Goal: Transaction & Acquisition: Obtain resource

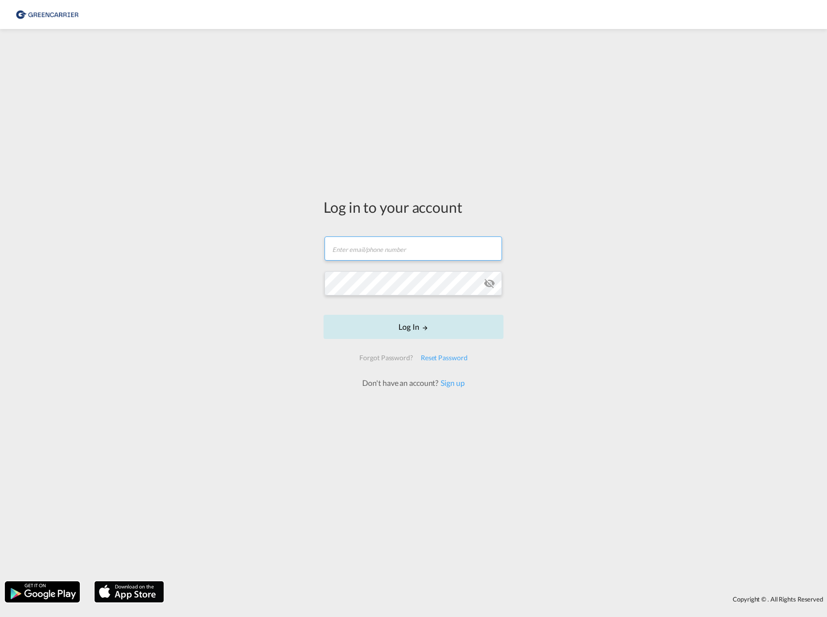
type input "[PERSON_NAME][EMAIL_ADDRESS][PERSON_NAME][PERSON_NAME][DOMAIN_NAME]"
click at [426, 342] on form "[PERSON_NAME][EMAIL_ADDRESS][PERSON_NAME][PERSON_NAME][DOMAIN_NAME] Email field…" at bounding box center [413, 307] width 180 height 161
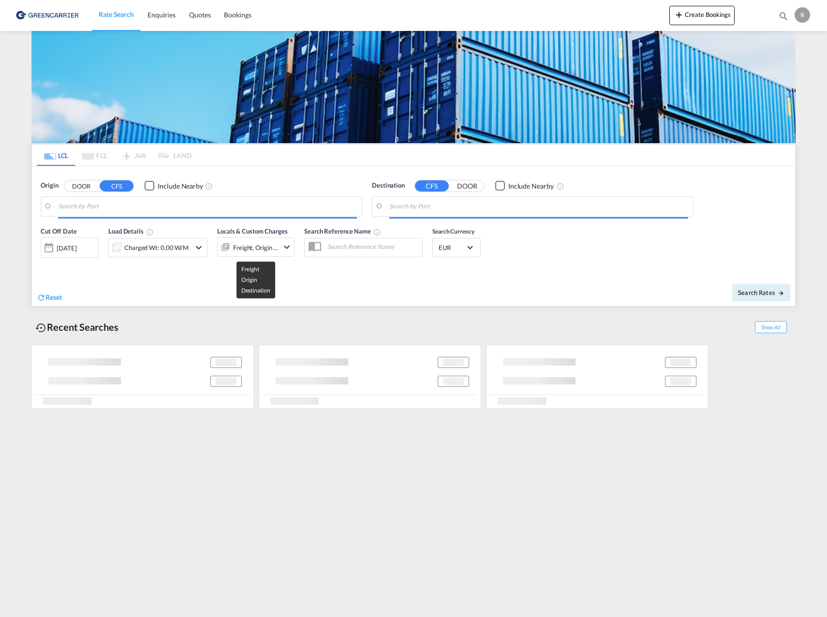
type input "[GEOGRAPHIC_DATA] ([GEOGRAPHIC_DATA]), [GEOGRAPHIC_DATA]"
type input "Alexandria ([GEOGRAPHIC_DATA]), EGALY"
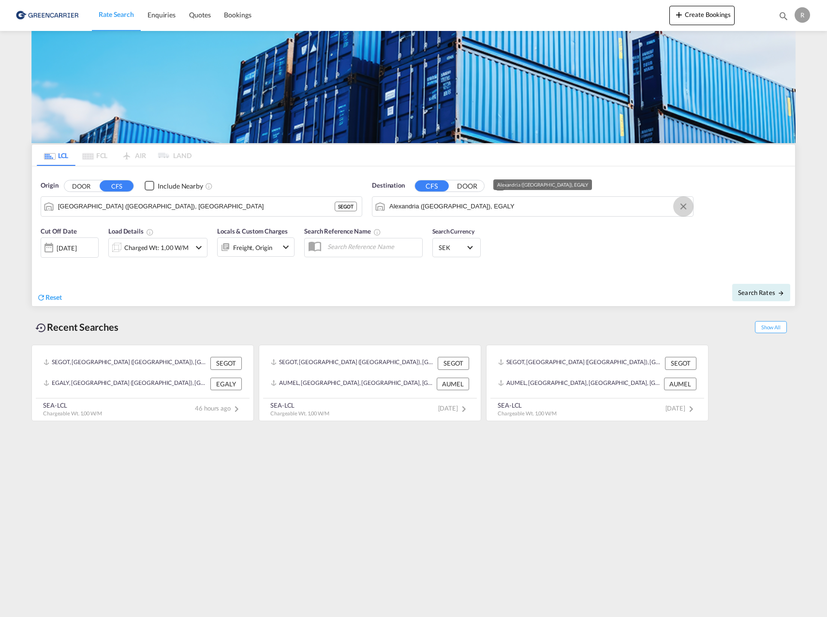
click at [685, 206] on button "Clear Input" at bounding box center [683, 206] width 15 height 15
click at [597, 208] on body "Rate Search Enquiries Quotes Bookings Rate Search Enquiries" at bounding box center [413, 308] width 827 height 617
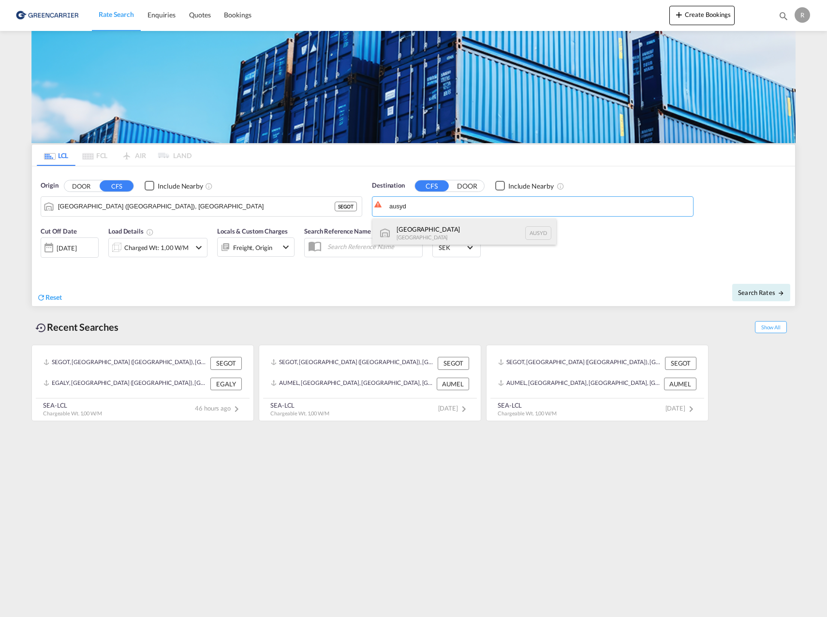
click at [454, 233] on div "[GEOGRAPHIC_DATA] [GEOGRAPHIC_DATA] AUSYD" at bounding box center [464, 232] width 184 height 29
type input "[GEOGRAPHIC_DATA], AUSYD"
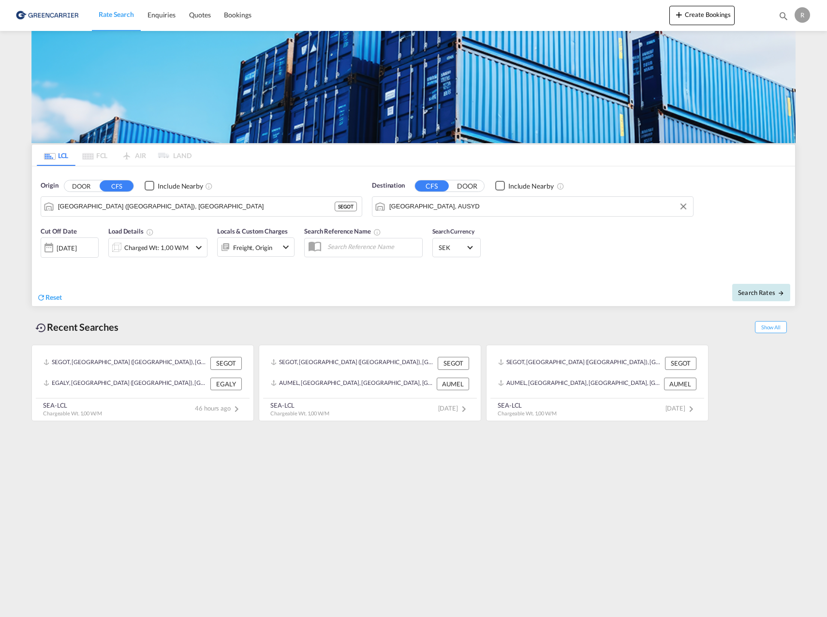
click at [759, 289] on span "Search Rates" at bounding box center [761, 293] width 46 height 8
type input "SEGOT to AUSYD / [DATE]"
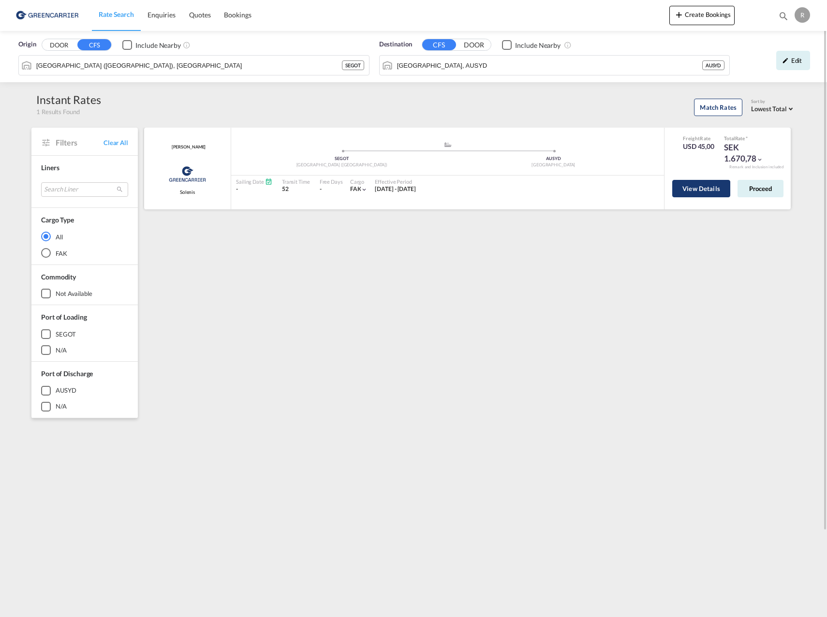
click at [701, 187] on button "View Details" at bounding box center [701, 188] width 58 height 17
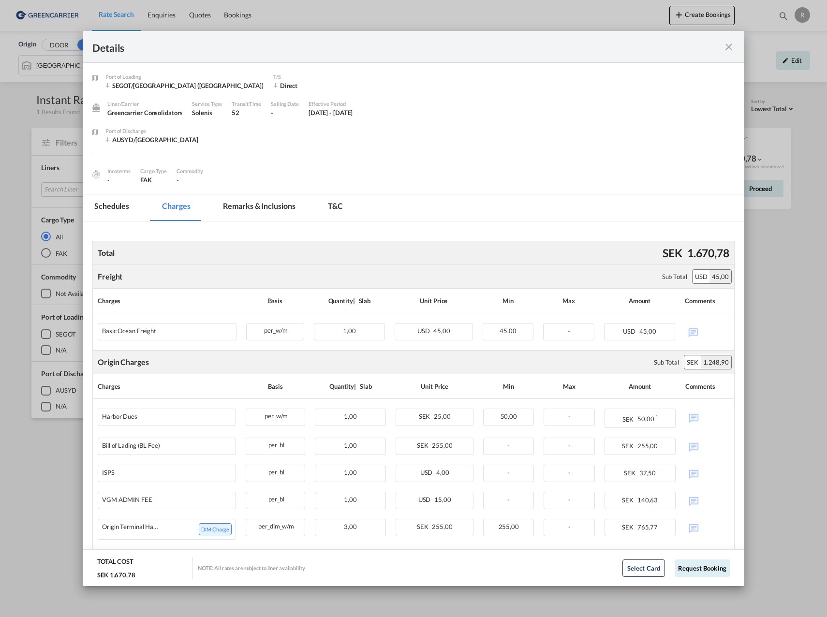
drag, startPoint x: 265, startPoint y: 302, endPoint x: 585, endPoint y: 294, distance: 320.1
click at [585, 294] on tr "Charges Basis Quantity | Slab Unit Price Min [PERSON_NAME] Comments" at bounding box center [413, 301] width 641 height 25
drag, startPoint x: 585, startPoint y: 294, endPoint x: 526, endPoint y: 296, distance: 59.0
click at [526, 296] on div "Min" at bounding box center [507, 300] width 51 height 15
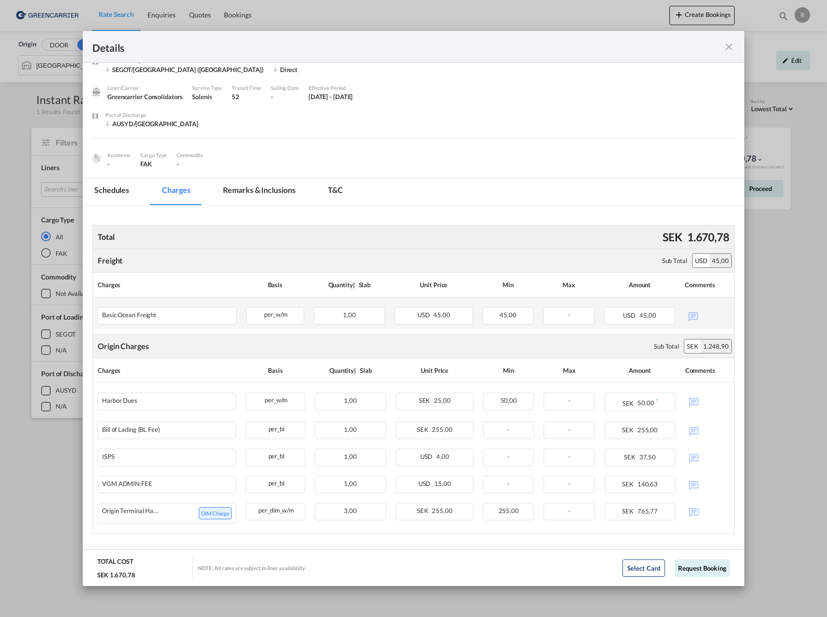
scroll to position [24, 0]
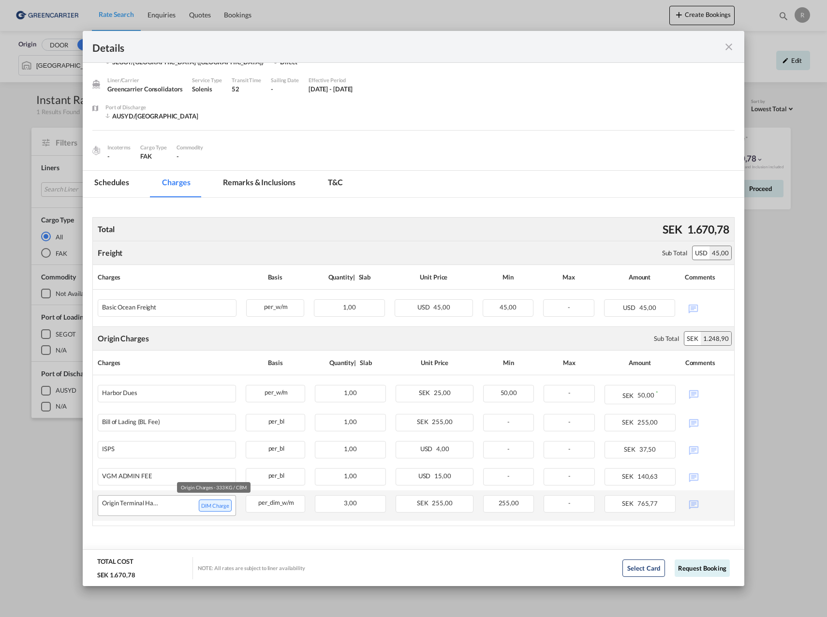
click at [213, 508] on span "DIM Charge" at bounding box center [215, 505] width 33 height 12
click at [181, 505] on div "DIM Charge" at bounding box center [196, 505] width 72 height 12
click at [356, 501] on div "3,00" at bounding box center [350, 503] width 71 height 17
click at [727, 43] on md-icon "icon-close fg-AAA8AD m-0 cursor" at bounding box center [729, 47] width 12 height 12
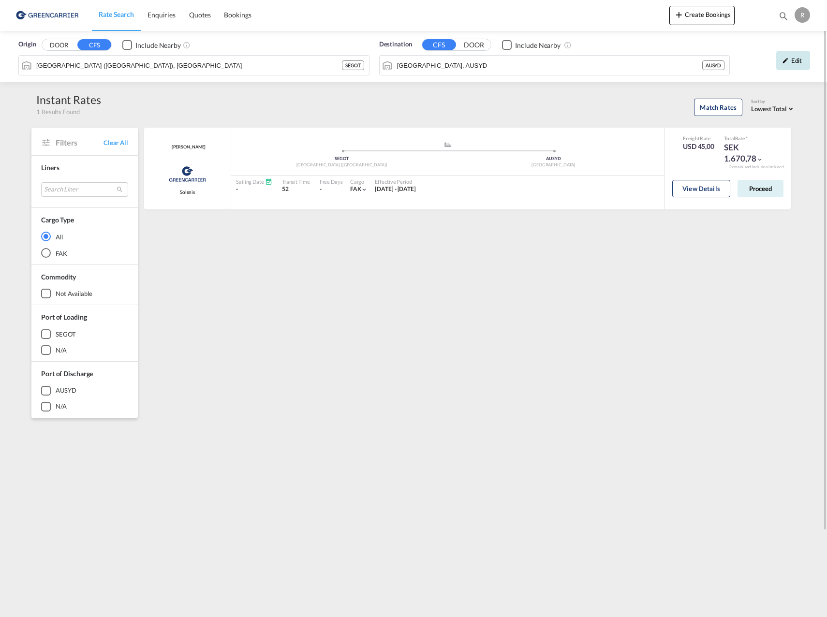
click at [797, 62] on div "Edit" at bounding box center [793, 60] width 34 height 19
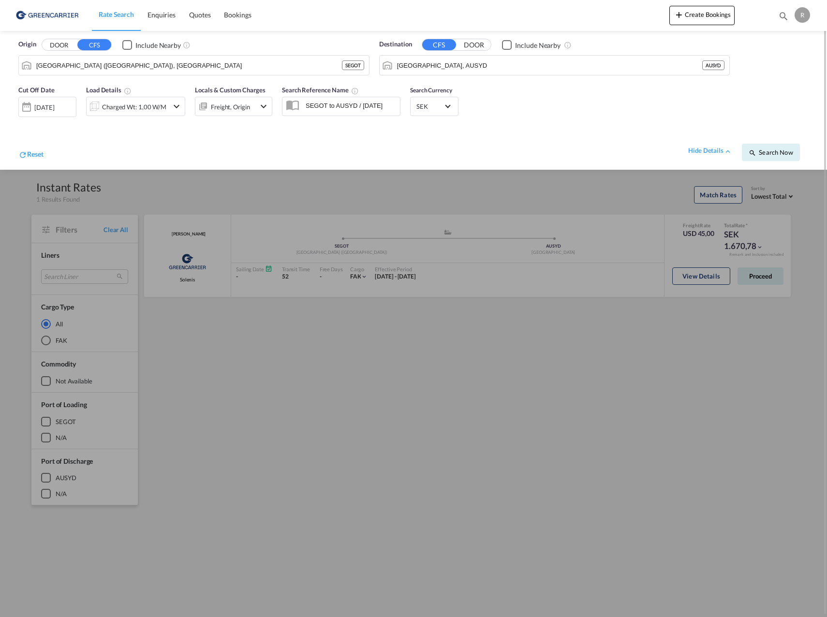
click at [170, 106] on div "Charged Wt: 1,00 W/M" at bounding box center [135, 106] width 99 height 19
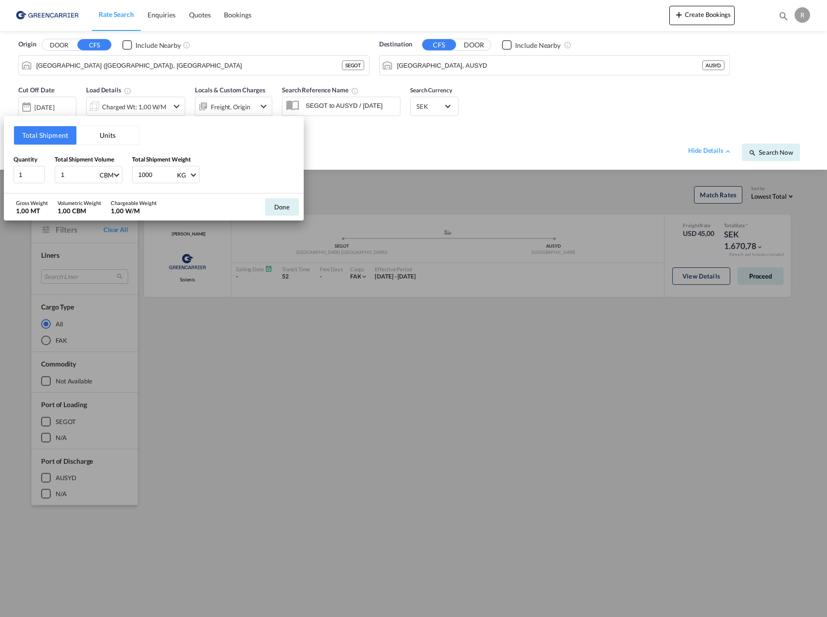
click at [93, 135] on button "Units" at bounding box center [107, 135] width 62 height 18
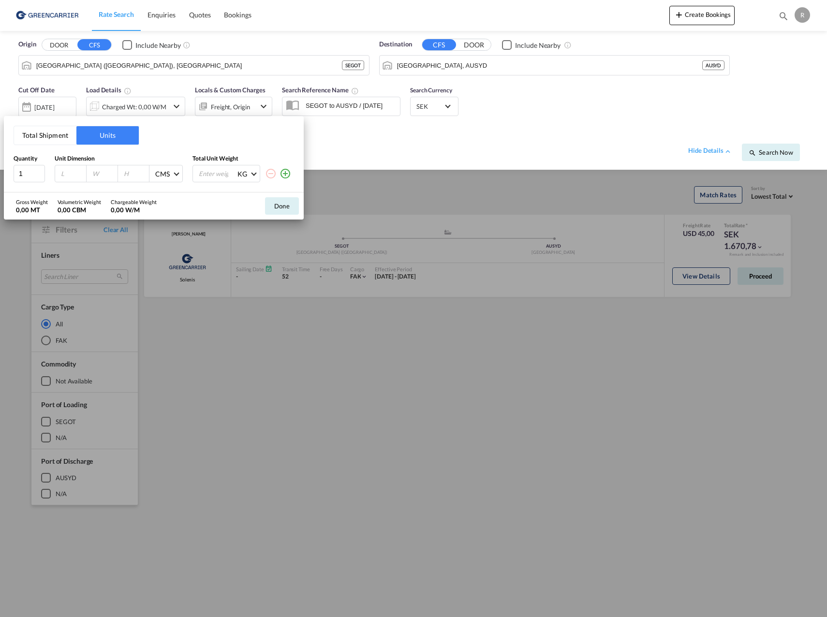
click at [56, 135] on button "Total Shipment" at bounding box center [45, 135] width 62 height 18
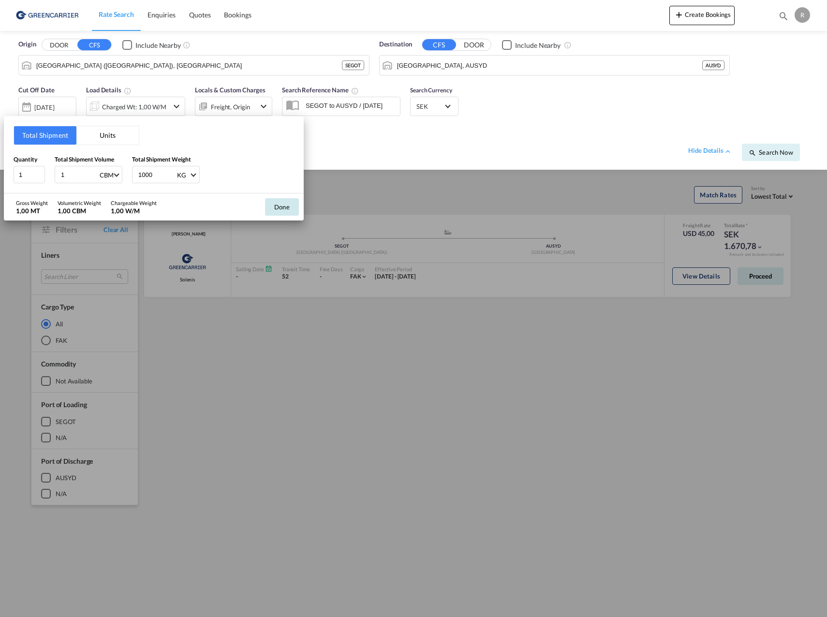
click at [283, 206] on button "Done" at bounding box center [282, 206] width 34 height 17
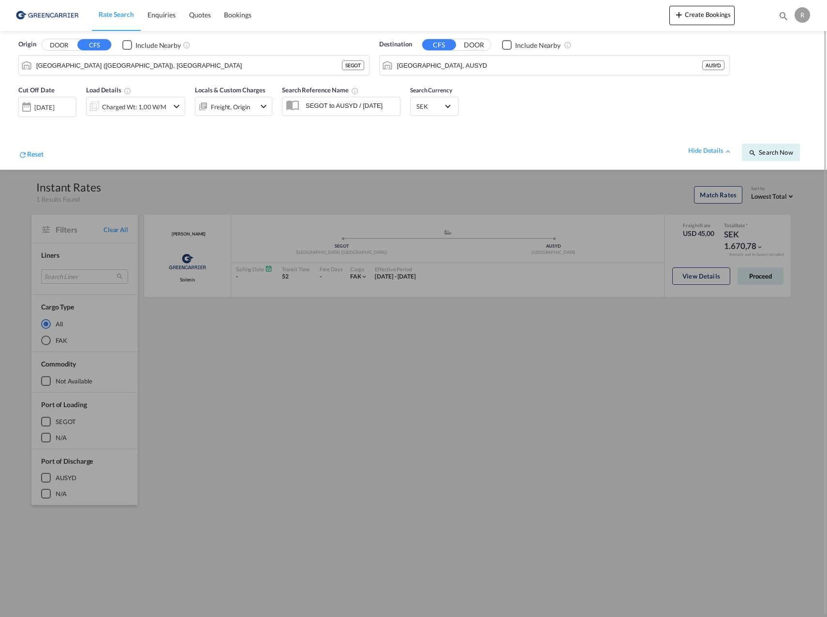
click at [268, 108] on md-icon "icon-chevron-down" at bounding box center [264, 107] width 12 height 12
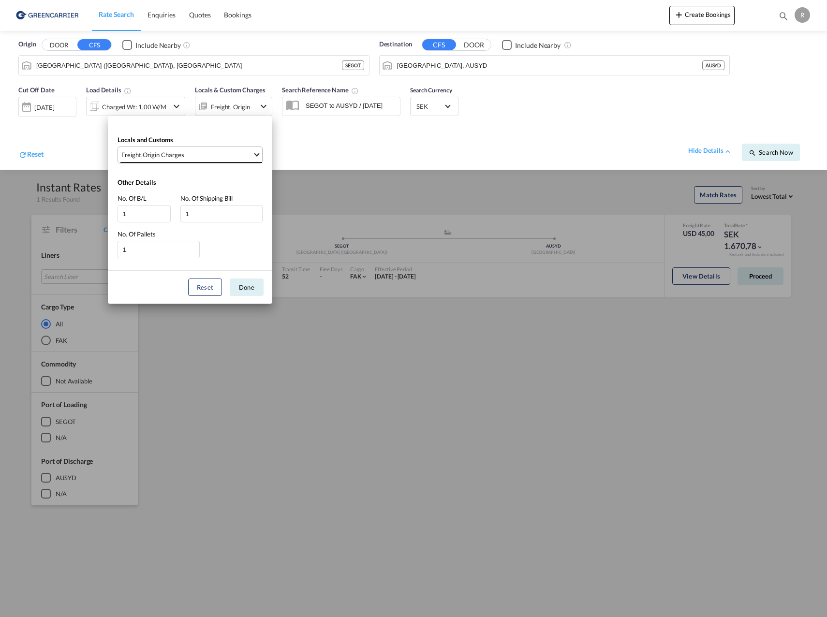
click at [259, 149] on md-select-value "Freight , Origin Charges" at bounding box center [191, 155] width 142 height 16
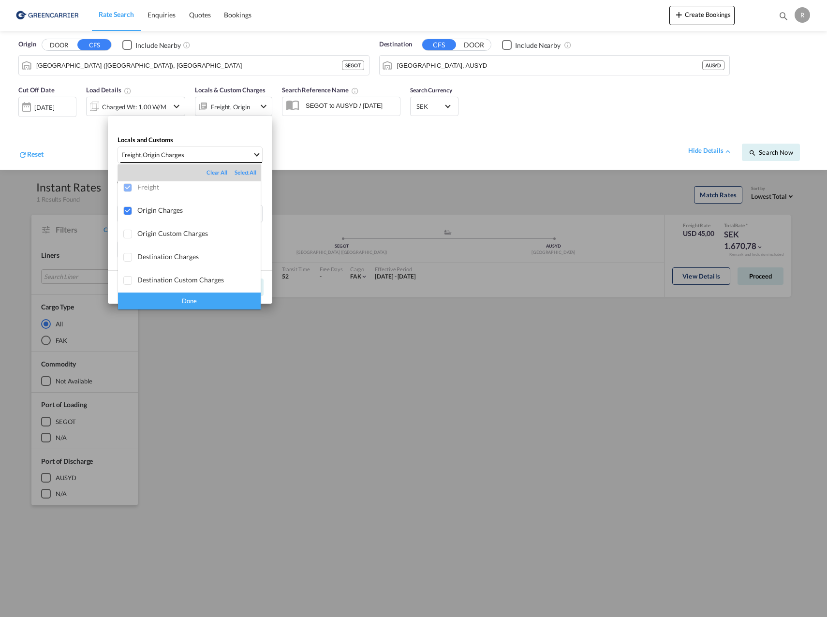
scroll to position [0, 0]
click at [223, 295] on div "Done" at bounding box center [189, 300] width 143 height 17
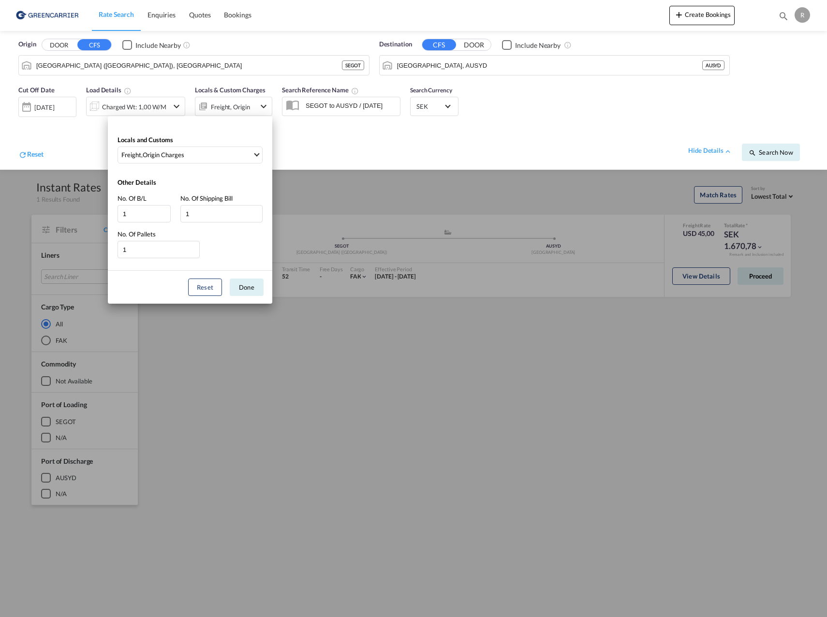
click at [332, 162] on div "Locals and Customs Freight , Origin Charges Other Details No. Of B/L 1 No. Of S…" at bounding box center [413, 308] width 827 height 617
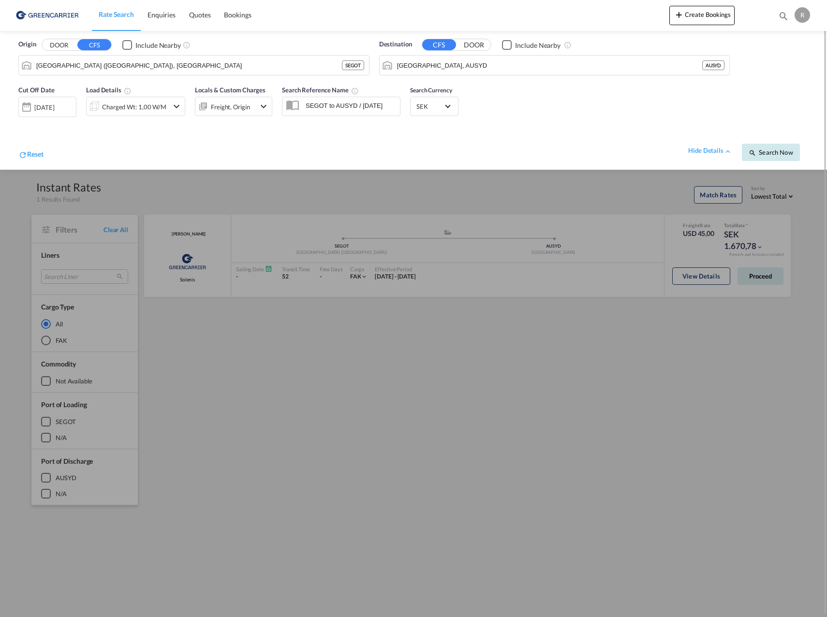
click at [775, 150] on span "Search Now" at bounding box center [770, 152] width 44 height 8
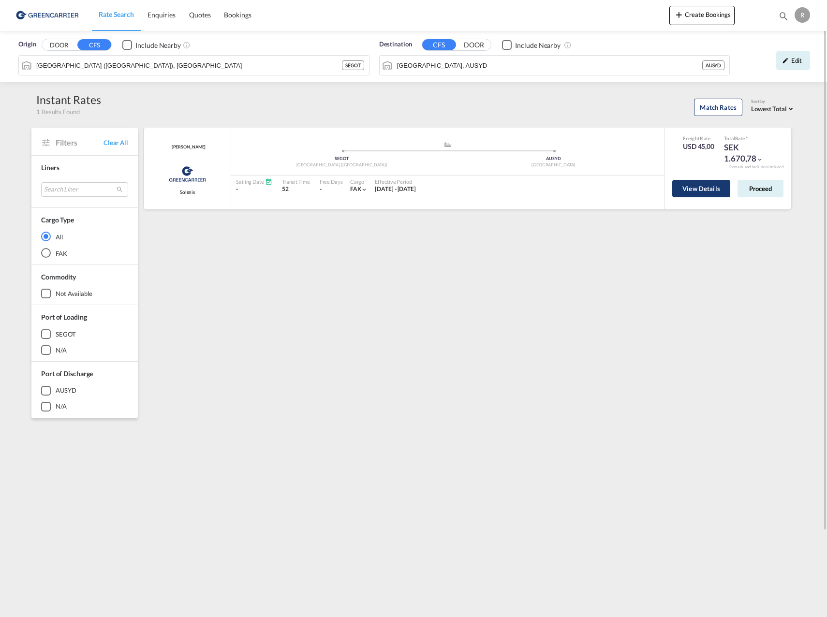
click at [695, 191] on button "View Details" at bounding box center [701, 188] width 58 height 17
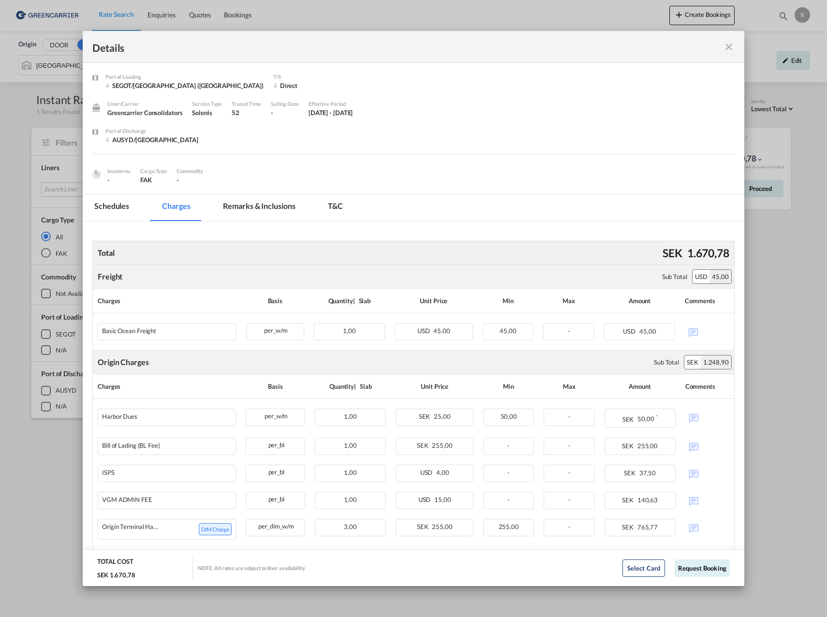
click at [729, 48] on md-icon "icon-close fg-AAA8AD m-0 cursor" at bounding box center [729, 47] width 12 height 12
